Goal: Task Accomplishment & Management: Complete application form

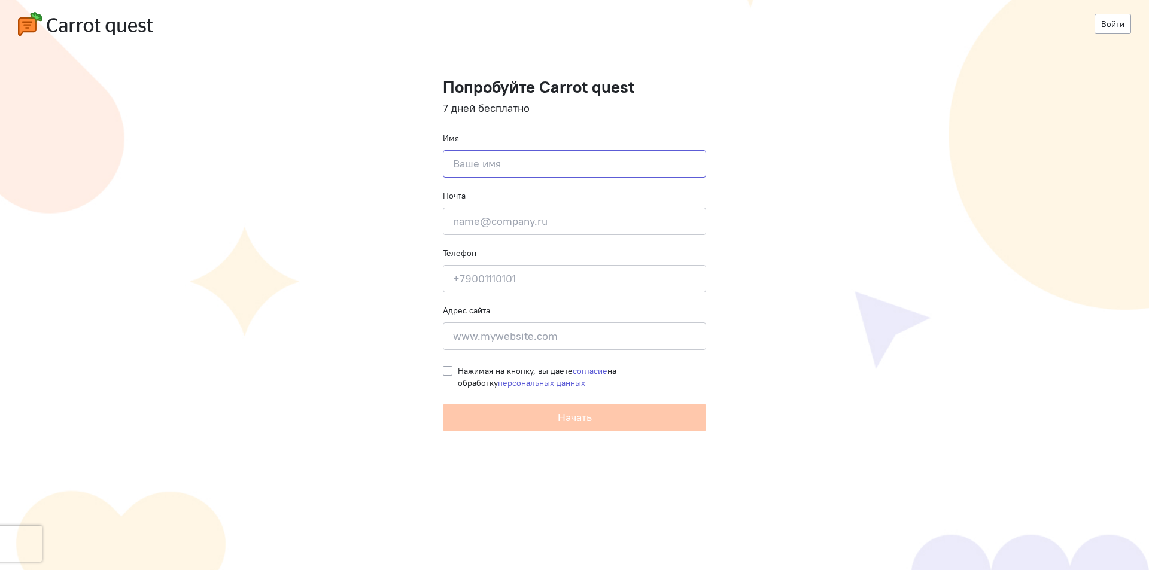
click at [477, 165] on input at bounding box center [574, 164] width 263 height 28
type input "[PERSON_NAME]"
click at [506, 226] on input "email" at bounding box center [574, 222] width 263 height 28
click at [540, 217] on input "email" at bounding box center [574, 222] width 263 height 28
type input "[EMAIL_ADDRESS][DOMAIN_NAME]"
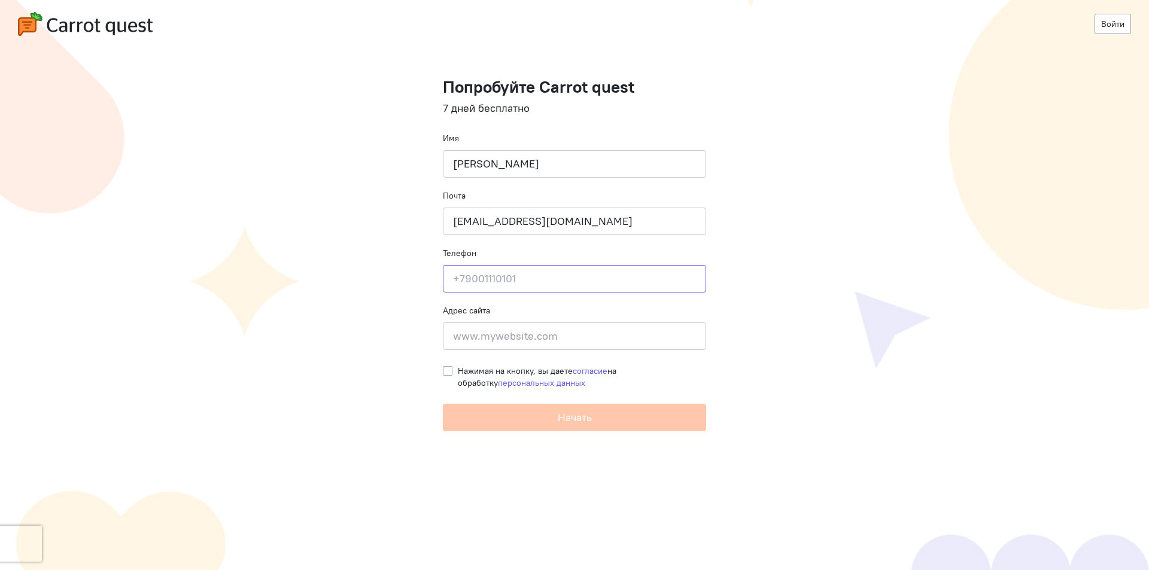
click at [502, 275] on input at bounding box center [574, 279] width 263 height 28
type input "[PHONE_NUMBER]"
click at [456, 345] on input at bounding box center [574, 336] width 263 height 28
paste input "[URL][DOMAIN_NAME]"
type input "[URL][DOMAIN_NAME]"
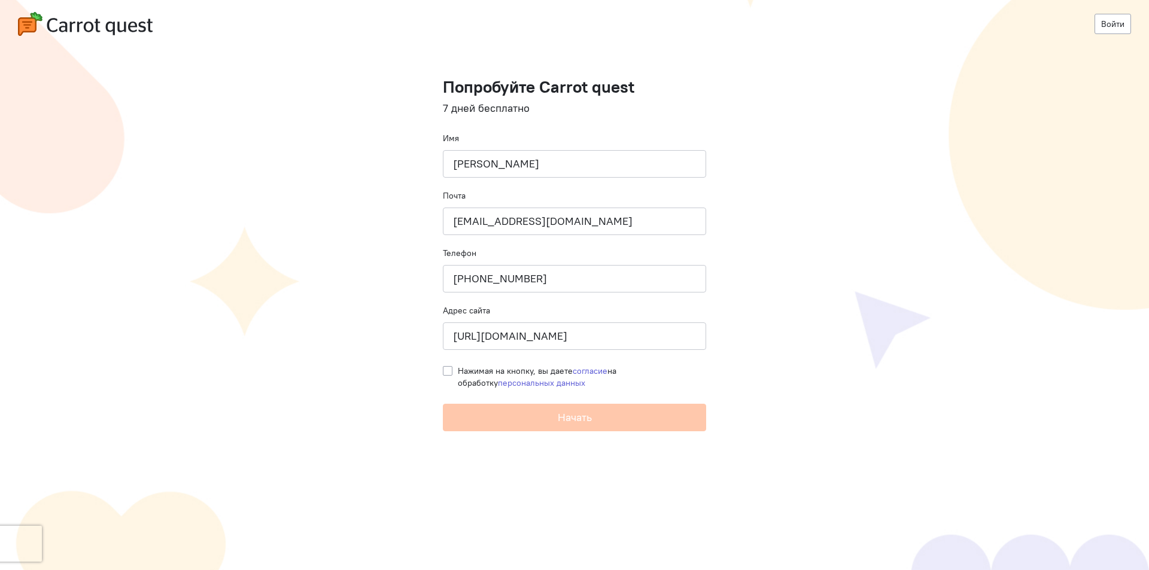
click at [458, 373] on label "Нажимая на кнопку, вы даете согласие на обработку персональных данных" at bounding box center [582, 377] width 248 height 24
click at [447, 373] on input "Нажимая на кнопку, вы даете согласие на обработку персональных данных" at bounding box center [448, 370] width 10 height 11
checkbox input "true"
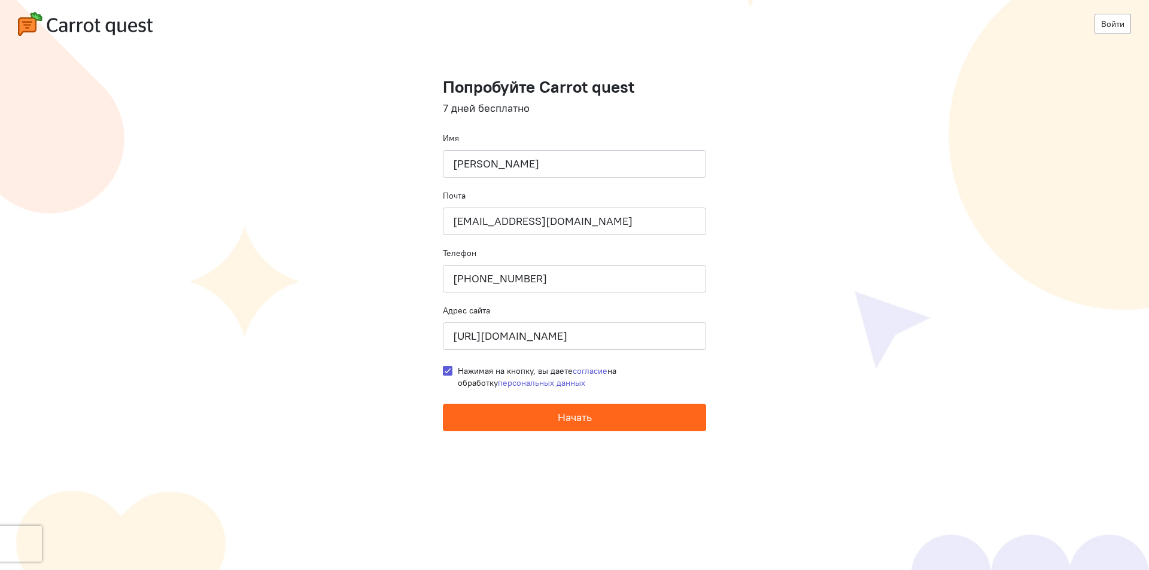
click at [508, 418] on button "Начать" at bounding box center [574, 418] width 263 height 28
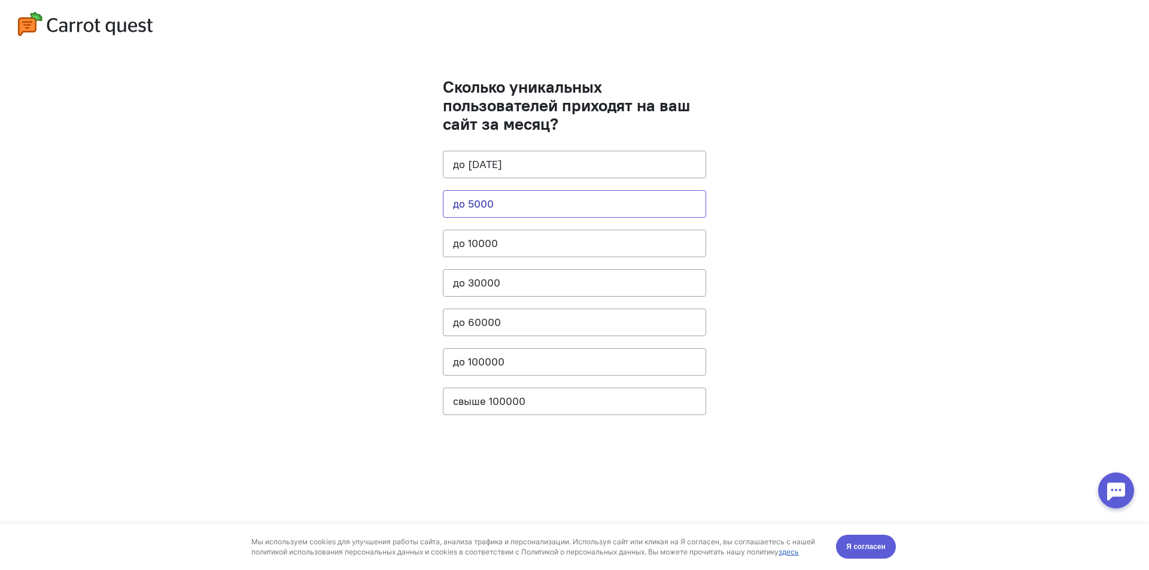
click at [489, 206] on button "до 5000" at bounding box center [574, 204] width 263 height 28
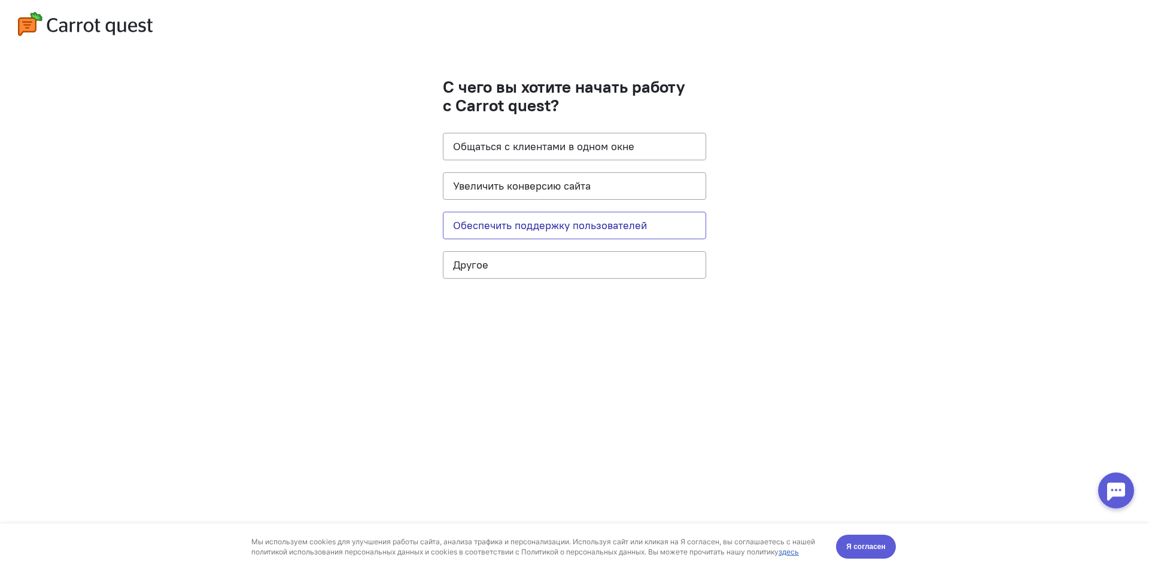
click at [483, 217] on button "Обеспечить поддержку пользователей" at bounding box center [574, 226] width 263 height 28
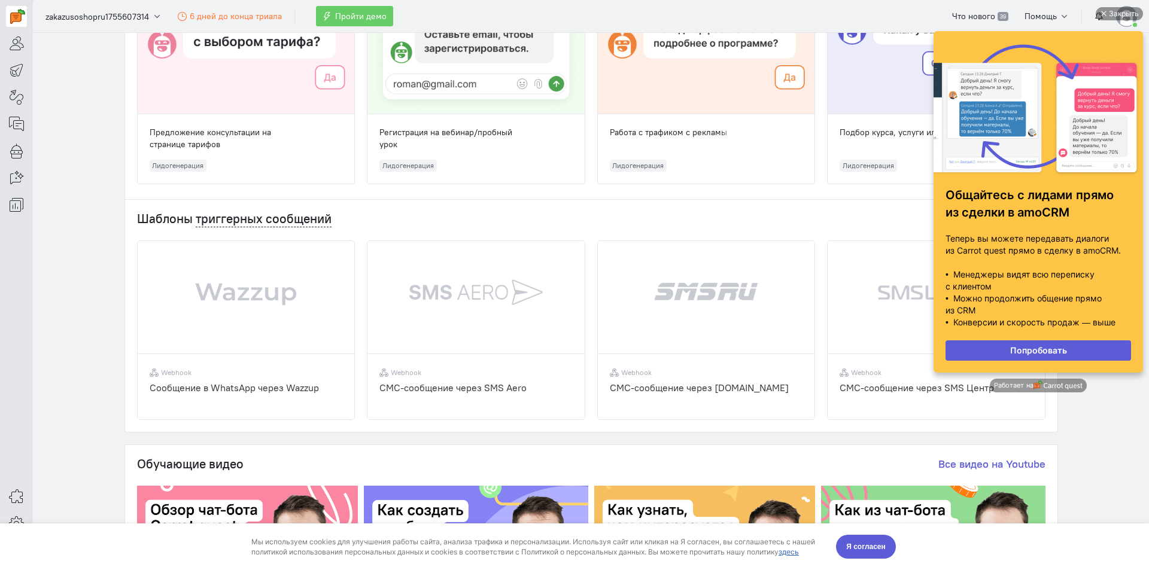
scroll to position [239, 0]
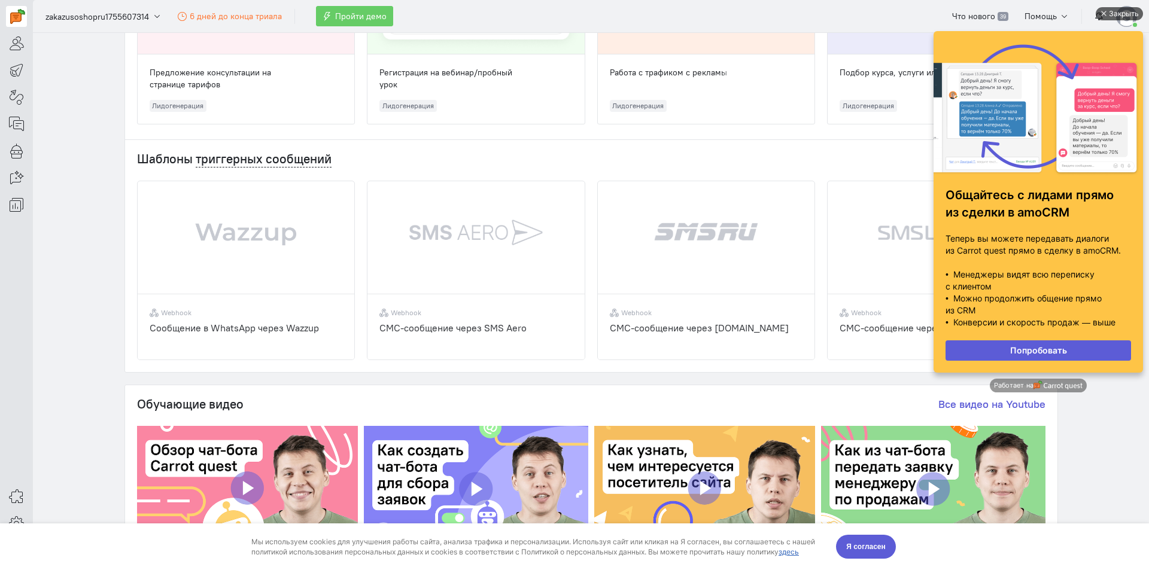
click at [1122, 14] on div "Закрыть" at bounding box center [1124, 13] width 30 height 13
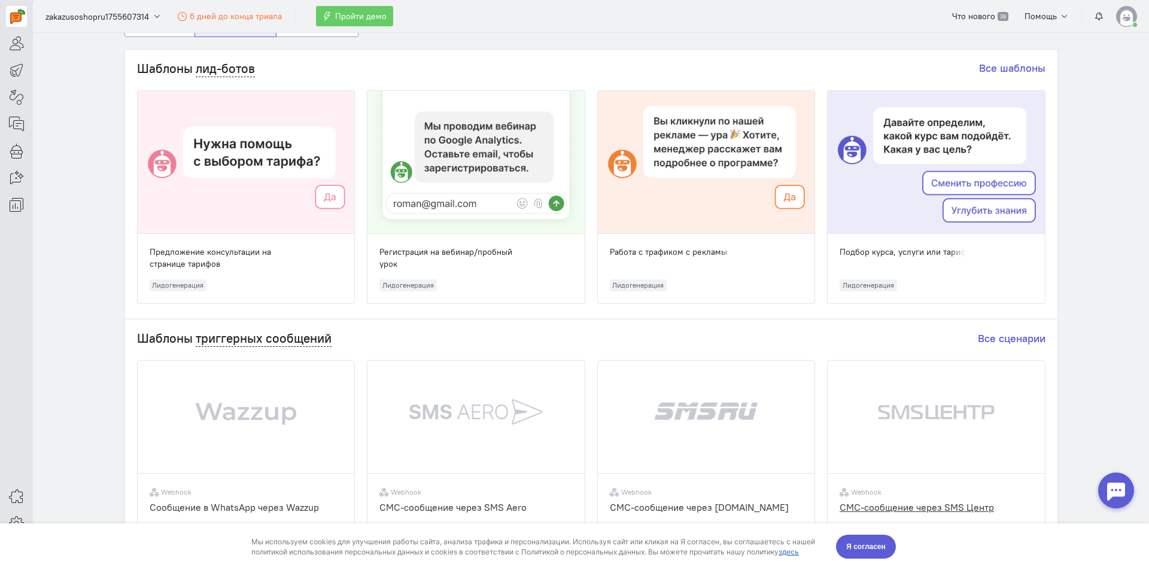
scroll to position [0, 0]
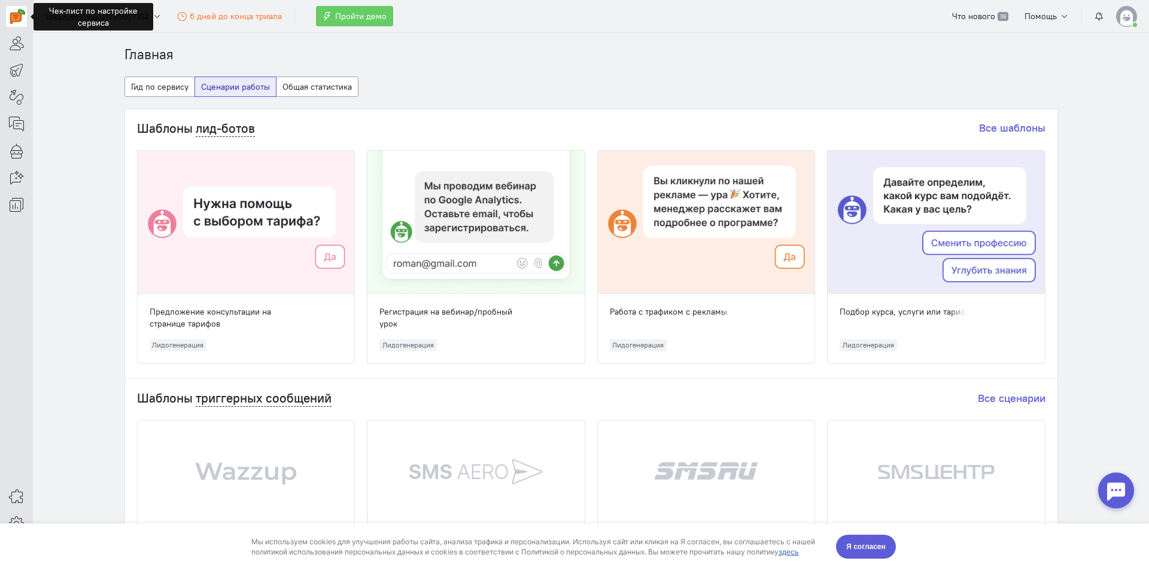
click at [13, 17] on img at bounding box center [17, 16] width 15 height 15
click at [148, 91] on button "Гид по сервису" at bounding box center [159, 87] width 71 height 20
